Goal: Transaction & Acquisition: Purchase product/service

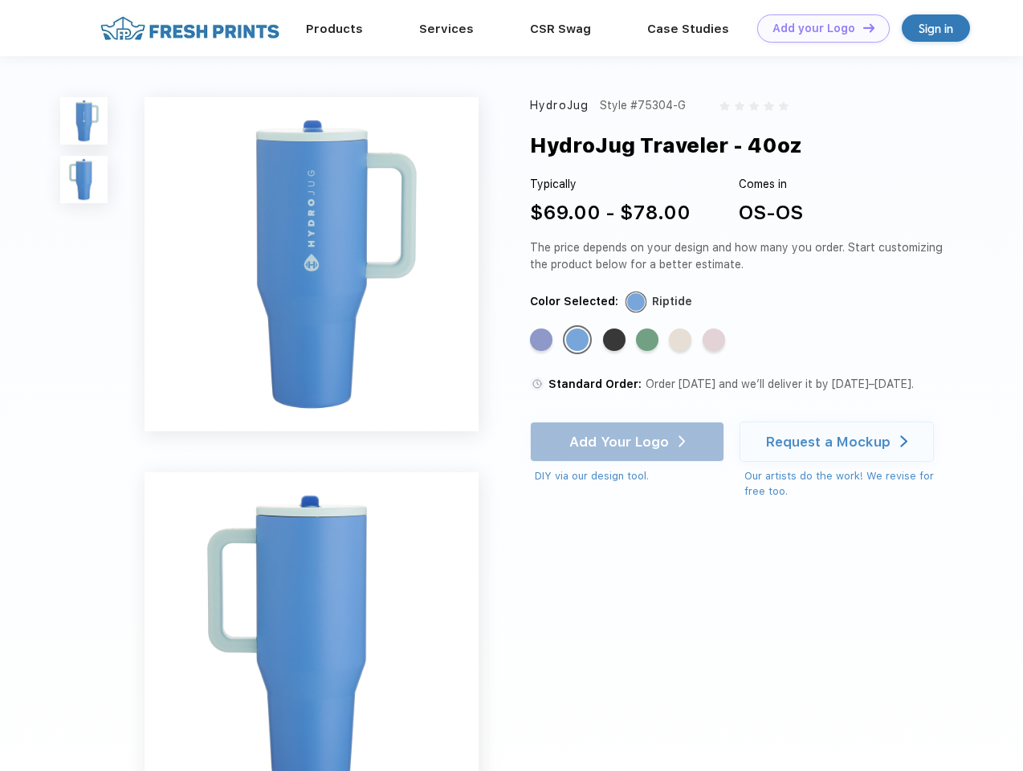
click at [817, 28] on link "Add your Logo Design Tool" at bounding box center [823, 28] width 132 height 28
click at [0, 0] on div "Design Tool" at bounding box center [0, 0] width 0 height 0
click at [861, 27] on link "Add your Logo Design Tool" at bounding box center [823, 28] width 132 height 28
click at [84, 120] on img at bounding box center [83, 120] width 47 height 47
click at [84, 180] on img at bounding box center [83, 179] width 47 height 47
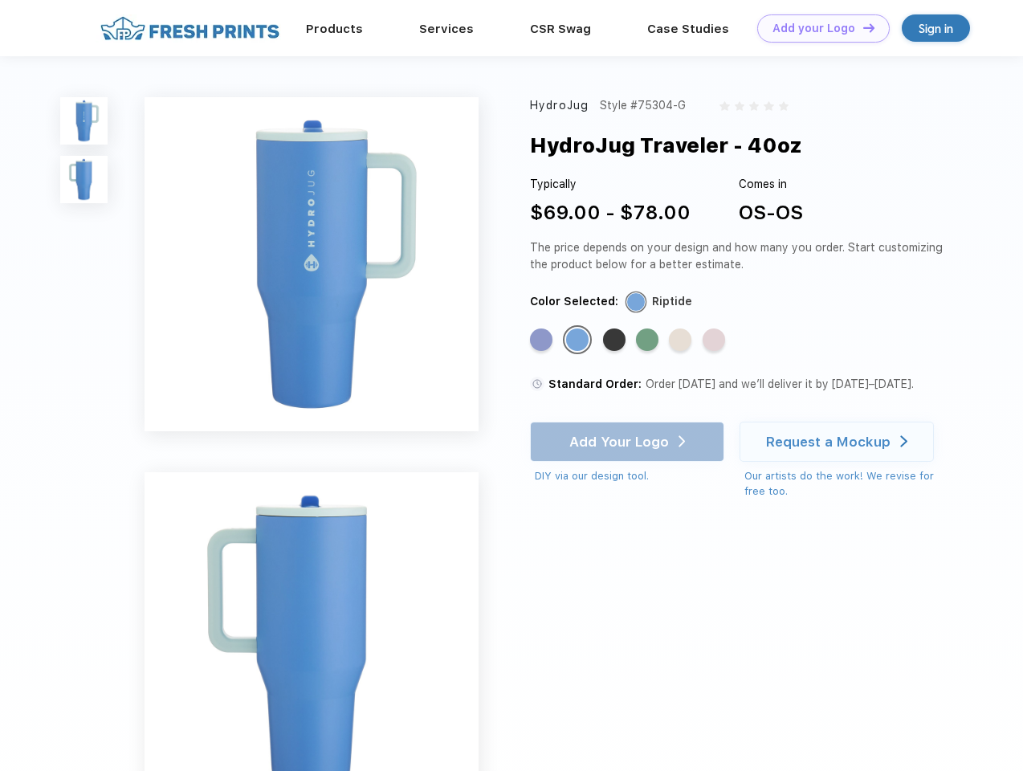
click at [543, 340] on div "Standard Color" at bounding box center [541, 339] width 22 height 22
click at [579, 340] on div "Standard Color" at bounding box center [577, 339] width 22 height 22
click at [616, 340] on div "Standard Color" at bounding box center [614, 339] width 22 height 22
click at [649, 340] on div "Standard Color" at bounding box center [647, 339] width 22 height 22
click at [682, 340] on div "Standard Color" at bounding box center [680, 339] width 22 height 22
